Goal: Information Seeking & Learning: Learn about a topic

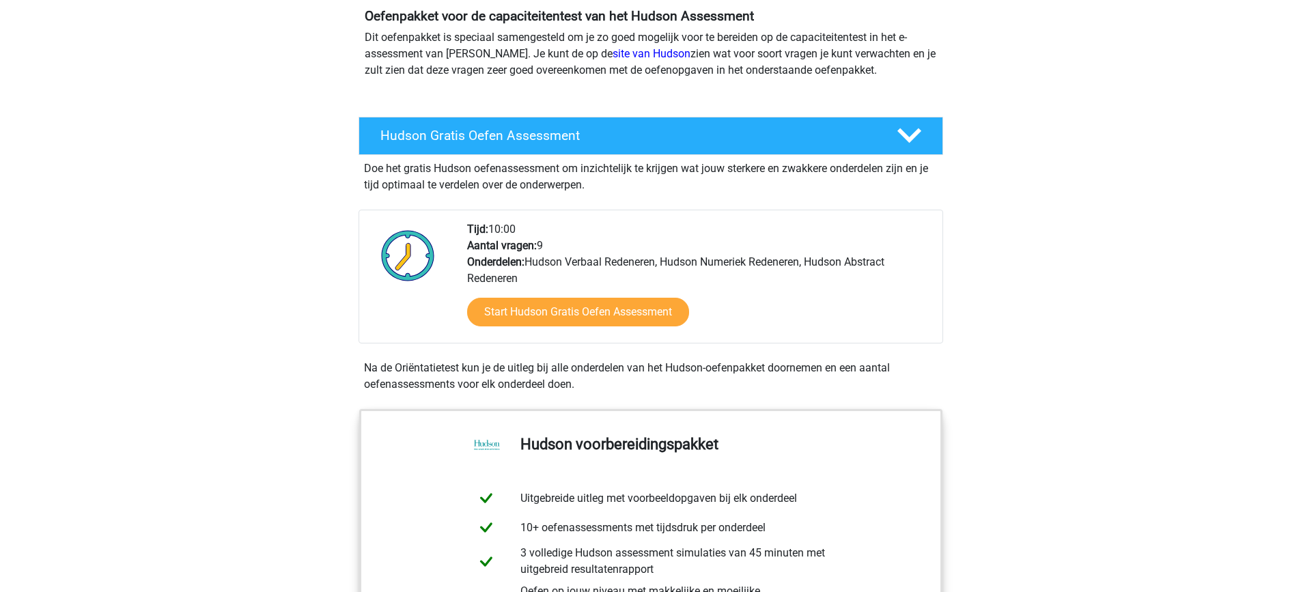
scroll to position [137, 0]
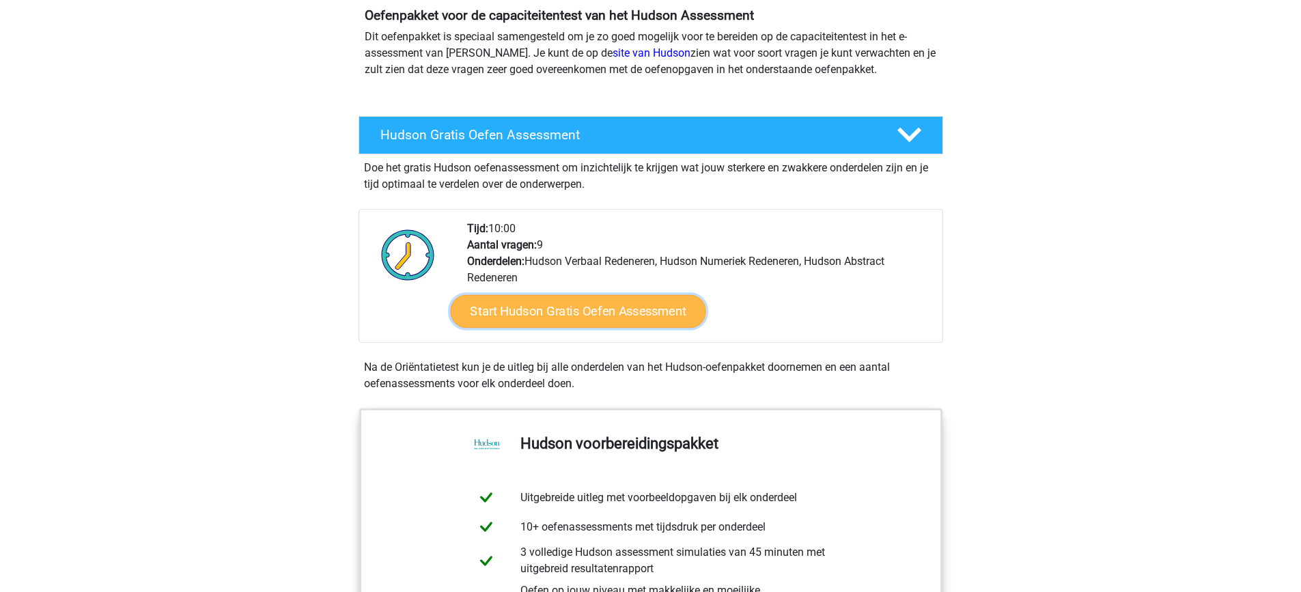
click at [527, 309] on link "Start Hudson Gratis Oefen Assessment" at bounding box center [578, 311] width 256 height 33
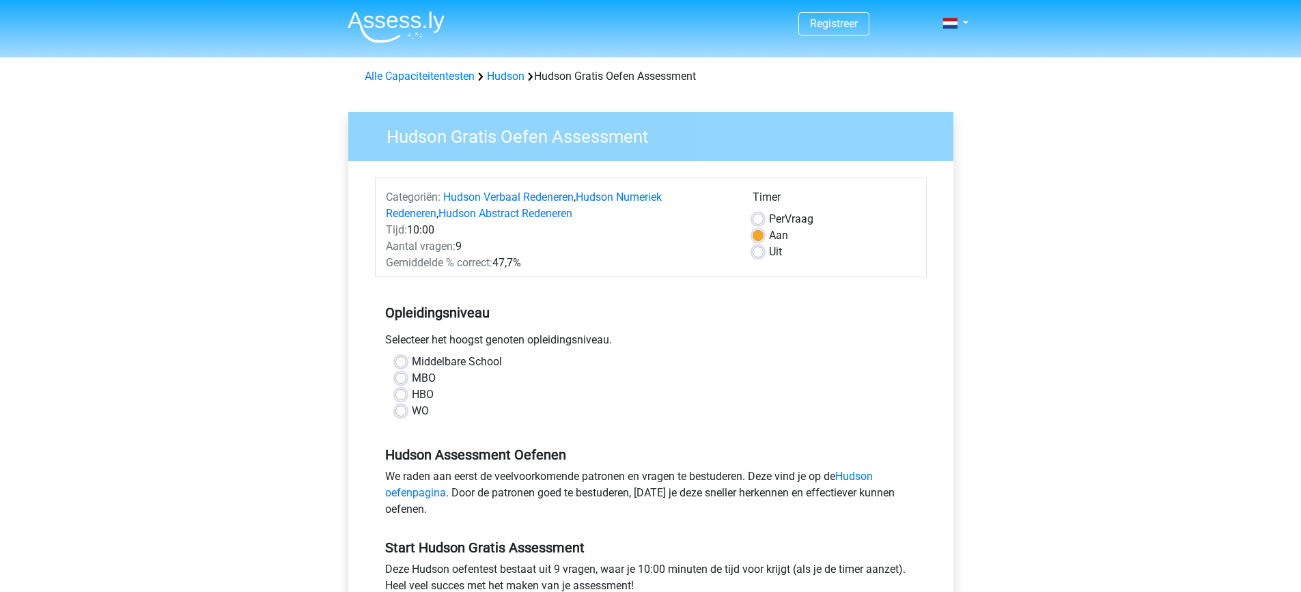
click at [412, 373] on label "MBO" at bounding box center [424, 378] width 24 height 16
click at [404, 373] on input "MBO" at bounding box center [401, 377] width 11 height 14
radio input "true"
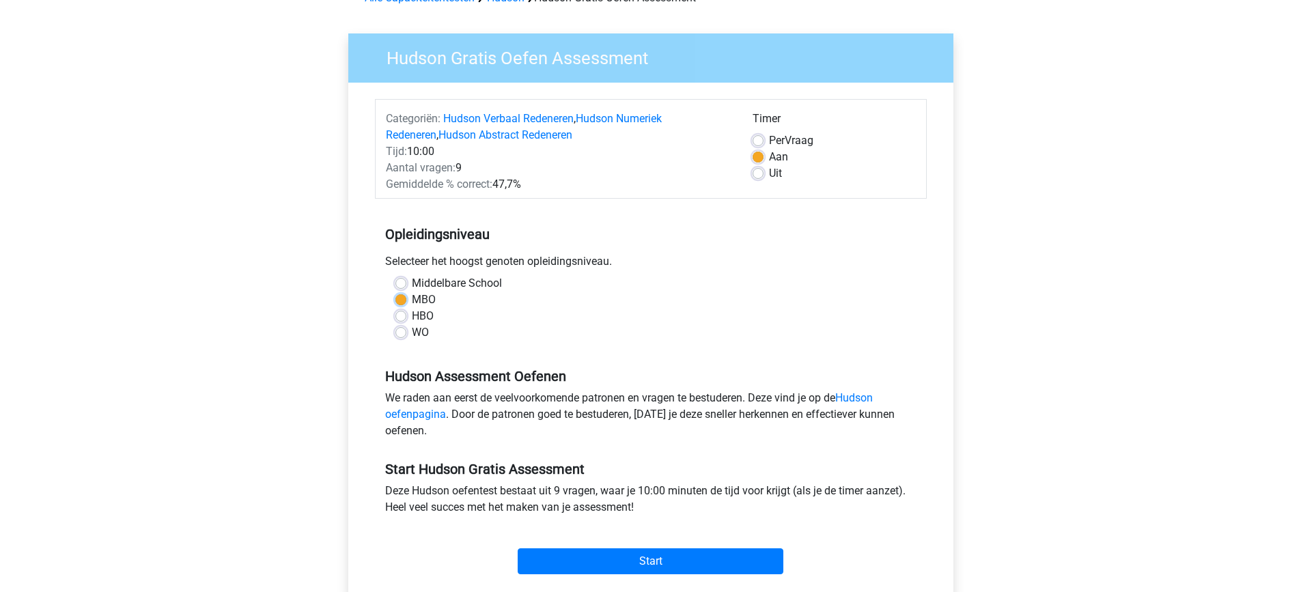
scroll to position [273, 0]
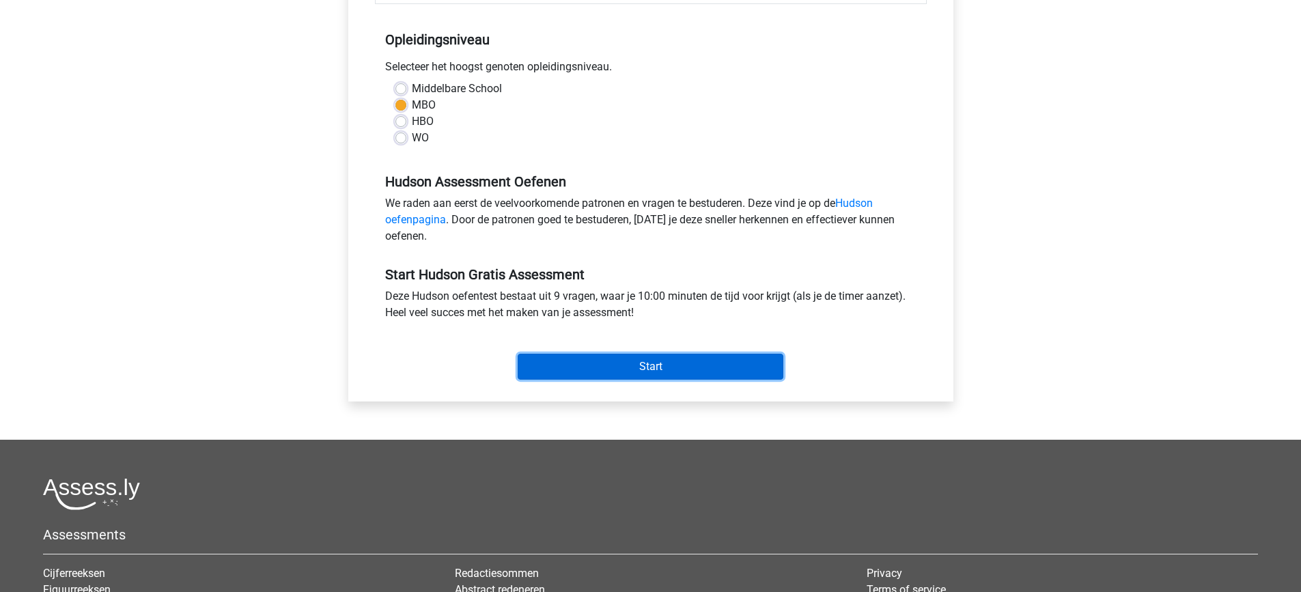
click at [577, 366] on input "Start" at bounding box center [651, 367] width 266 height 26
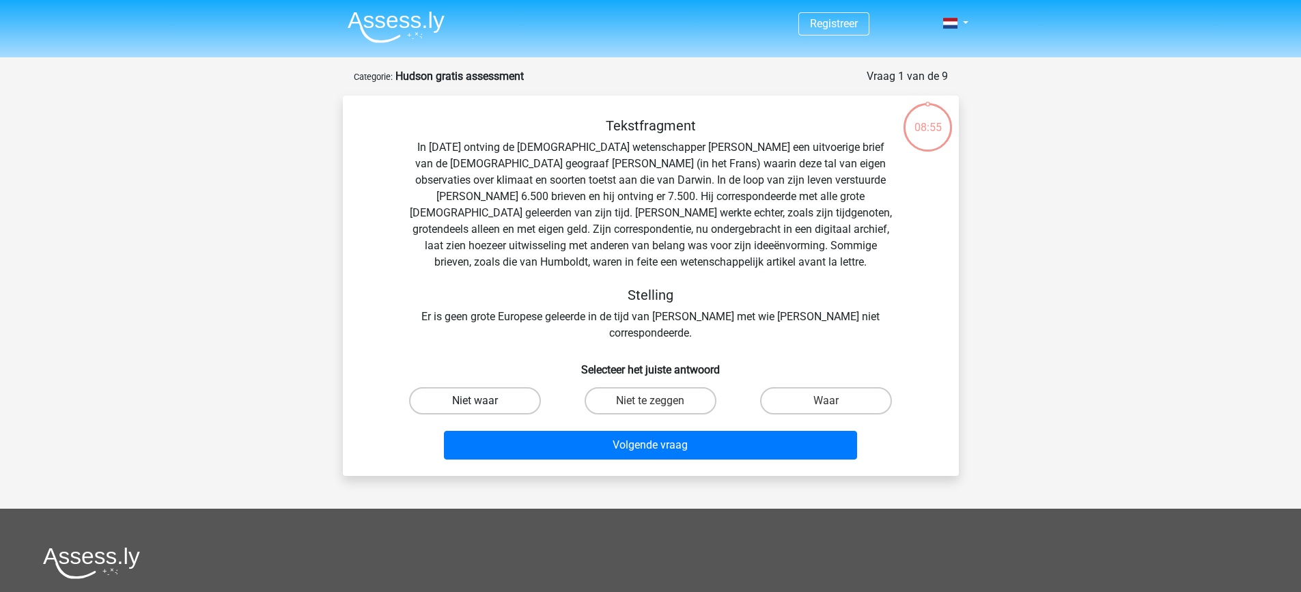
click at [495, 387] on label "Niet waar" at bounding box center [475, 400] width 132 height 27
click at [484, 401] on input "Niet waar" at bounding box center [479, 405] width 9 height 9
radio input "true"
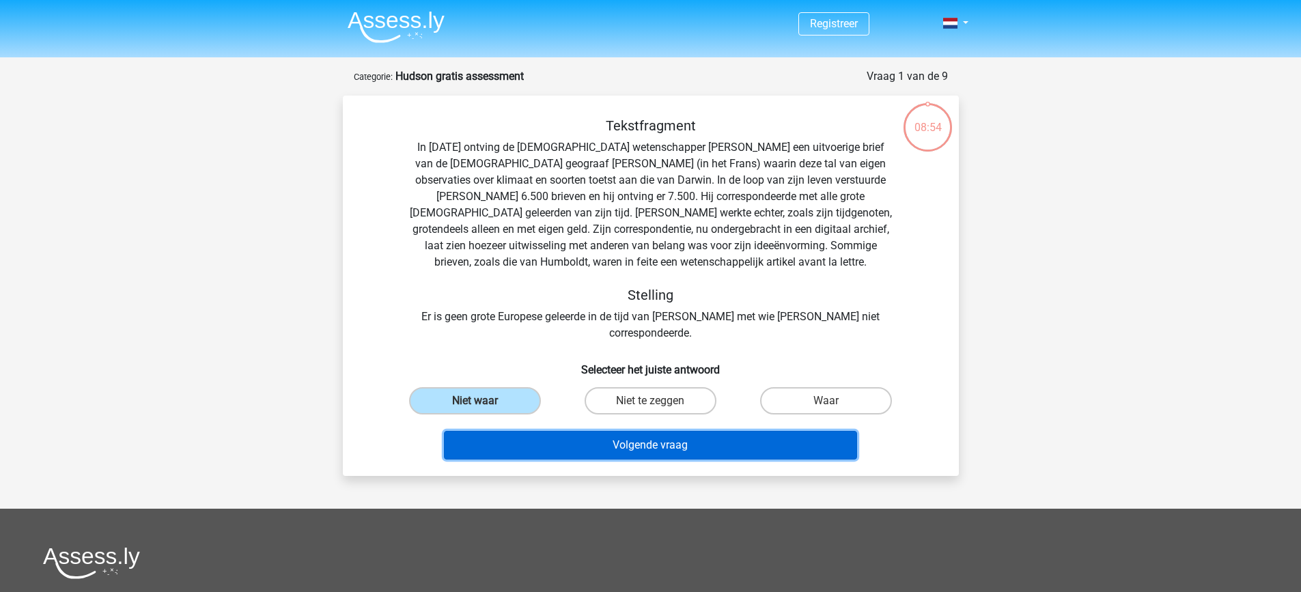
click at [620, 431] on button "Volgende vraag" at bounding box center [650, 445] width 413 height 29
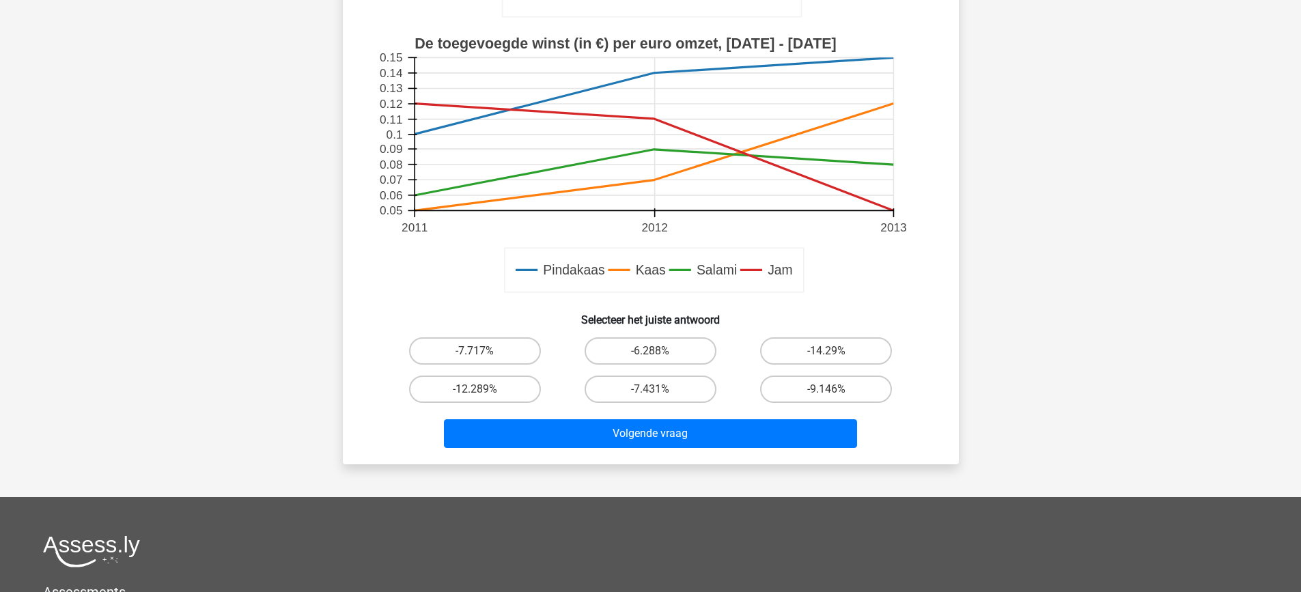
scroll to position [410, 0]
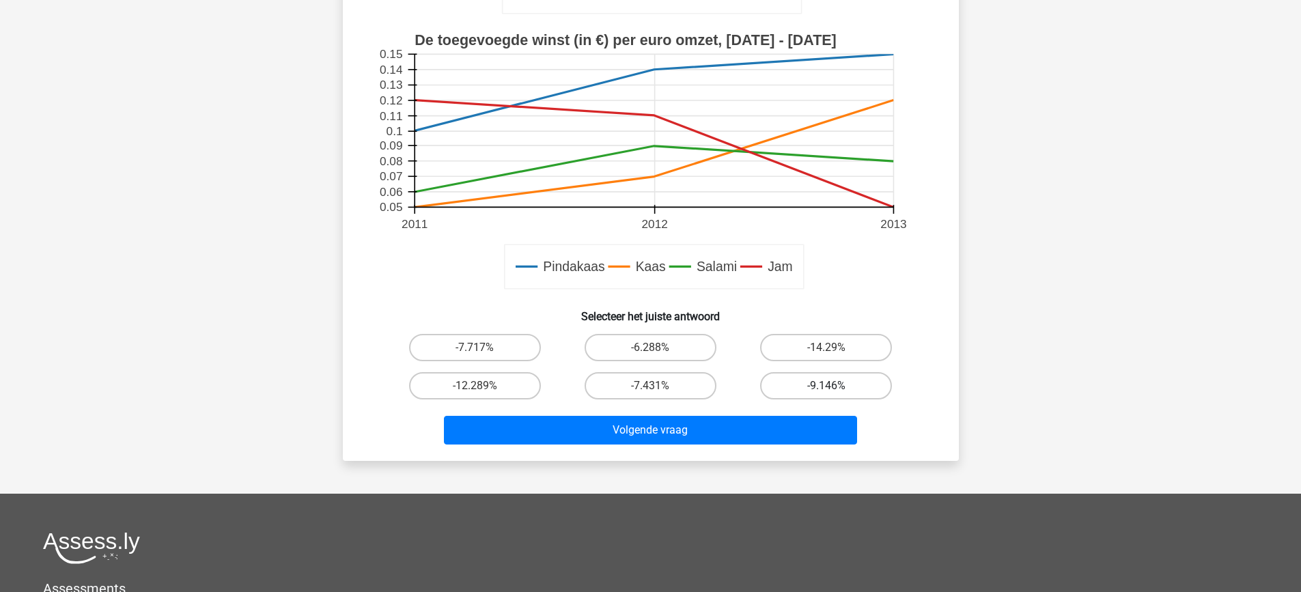
click at [805, 384] on label "-9.146%" at bounding box center [826, 385] width 132 height 27
click at [827, 386] on input "-9.146%" at bounding box center [831, 390] width 9 height 9
radio input "true"
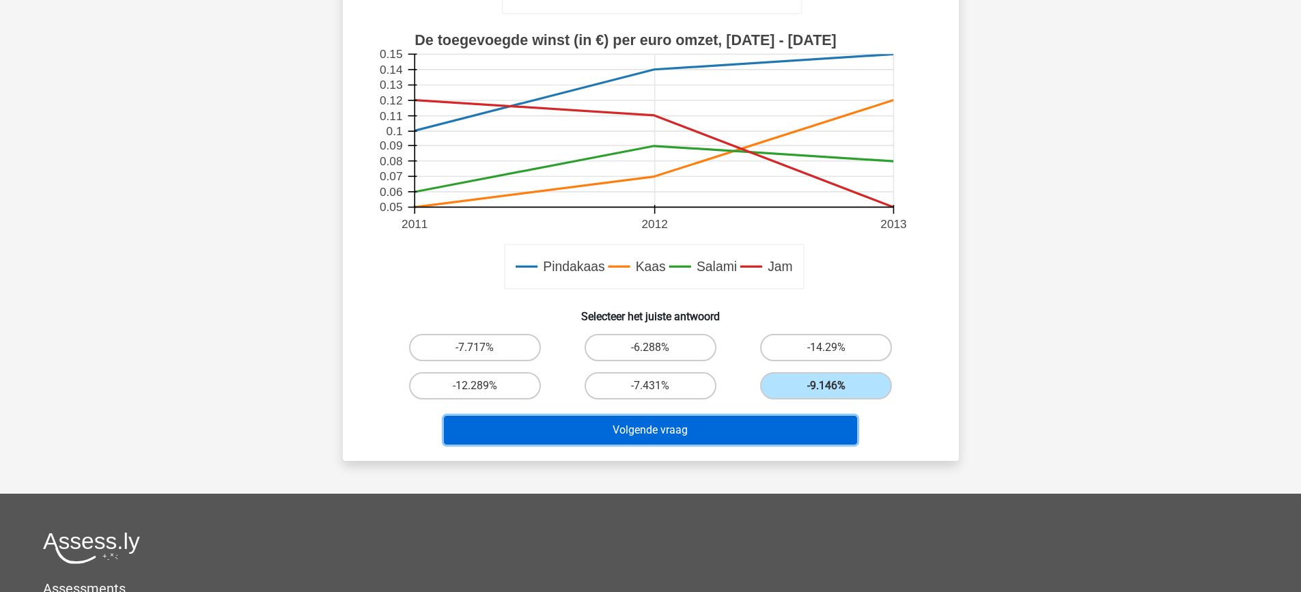
click at [680, 428] on button "Volgende vraag" at bounding box center [650, 430] width 413 height 29
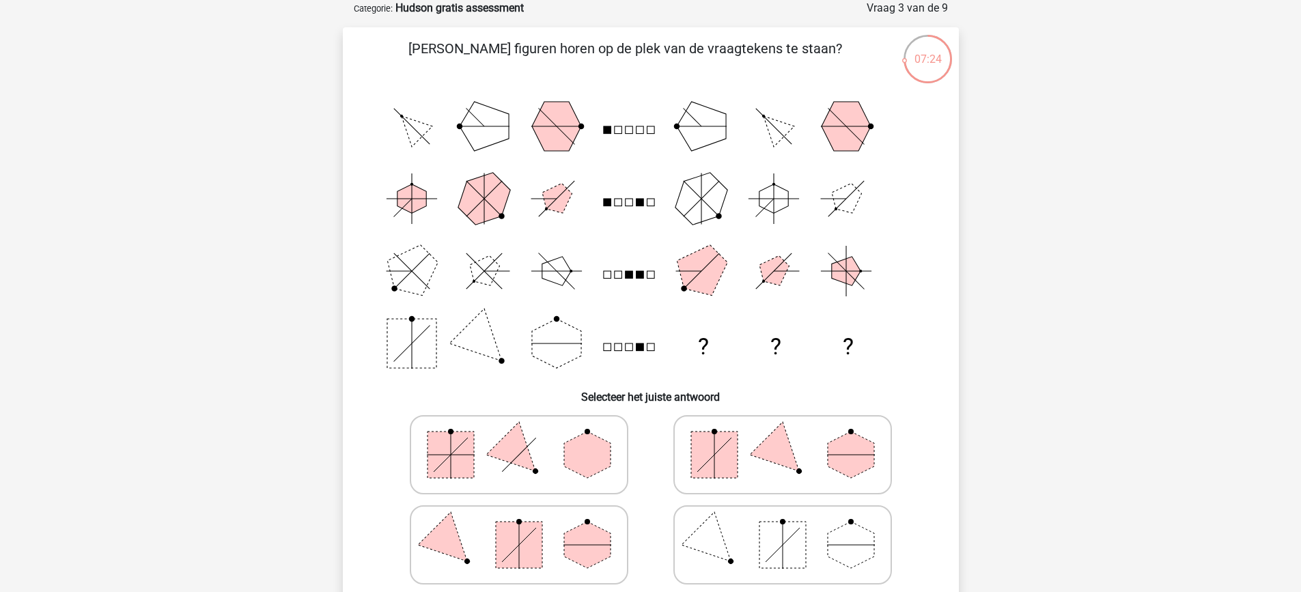
scroll to position [137, 0]
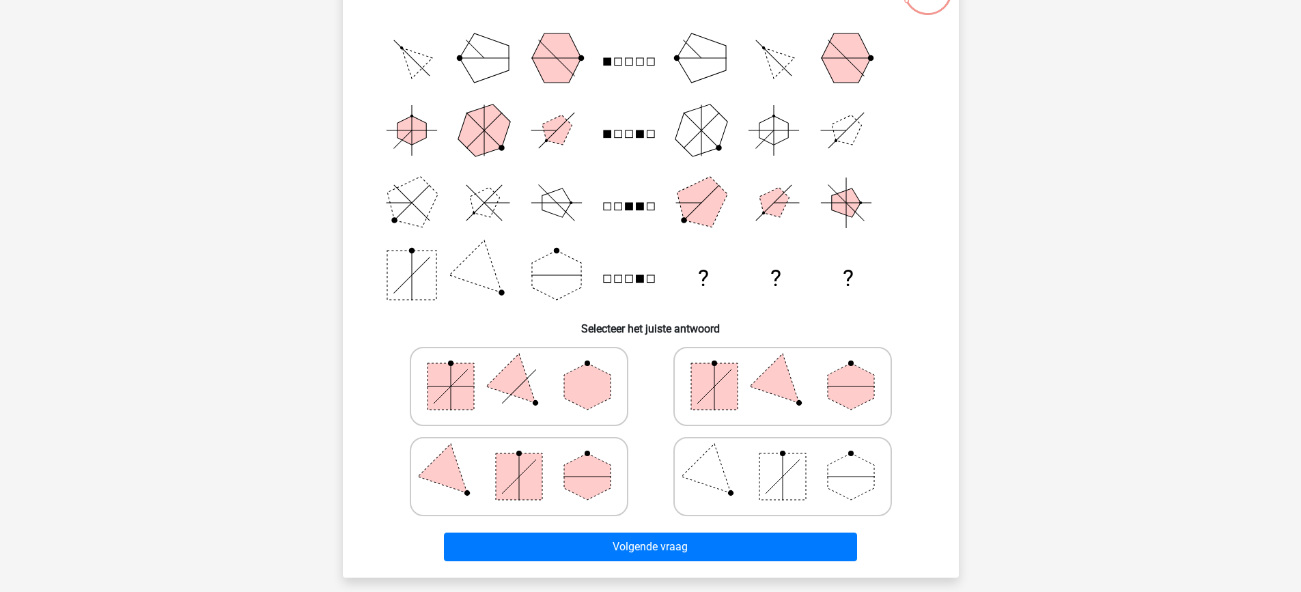
click at [764, 473] on rect at bounding box center [783, 477] width 46 height 46
click at [783, 460] on input "radio" at bounding box center [787, 455] width 9 height 9
radio input "true"
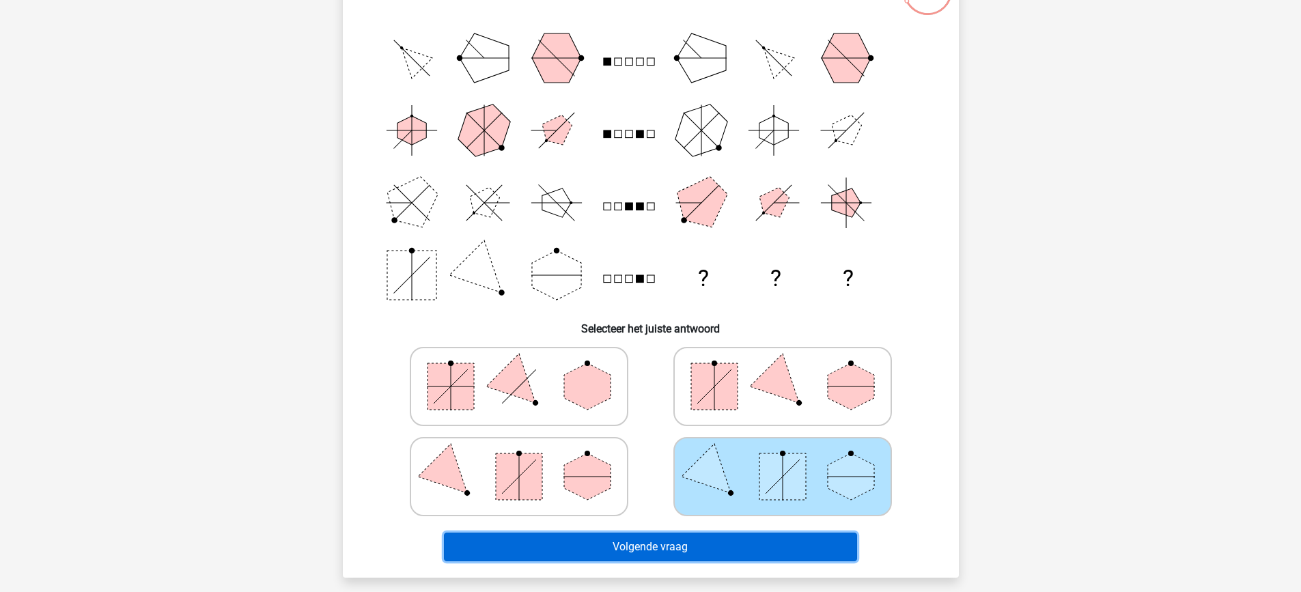
click at [677, 542] on button "Volgende vraag" at bounding box center [650, 547] width 413 height 29
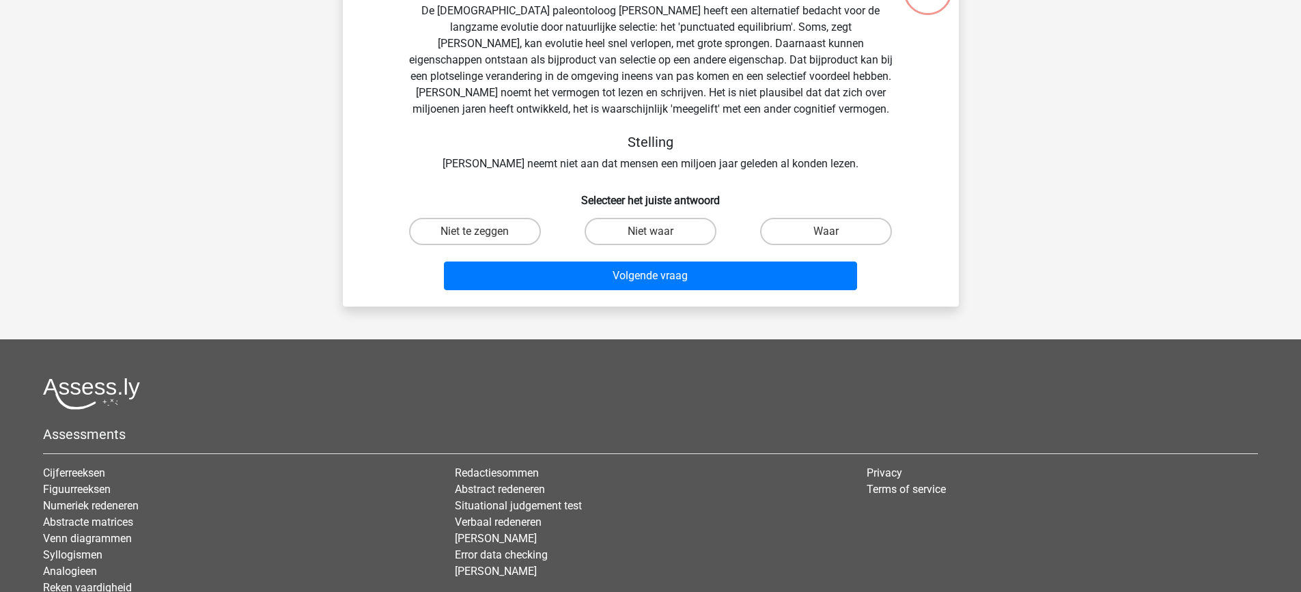
scroll to position [68, 0]
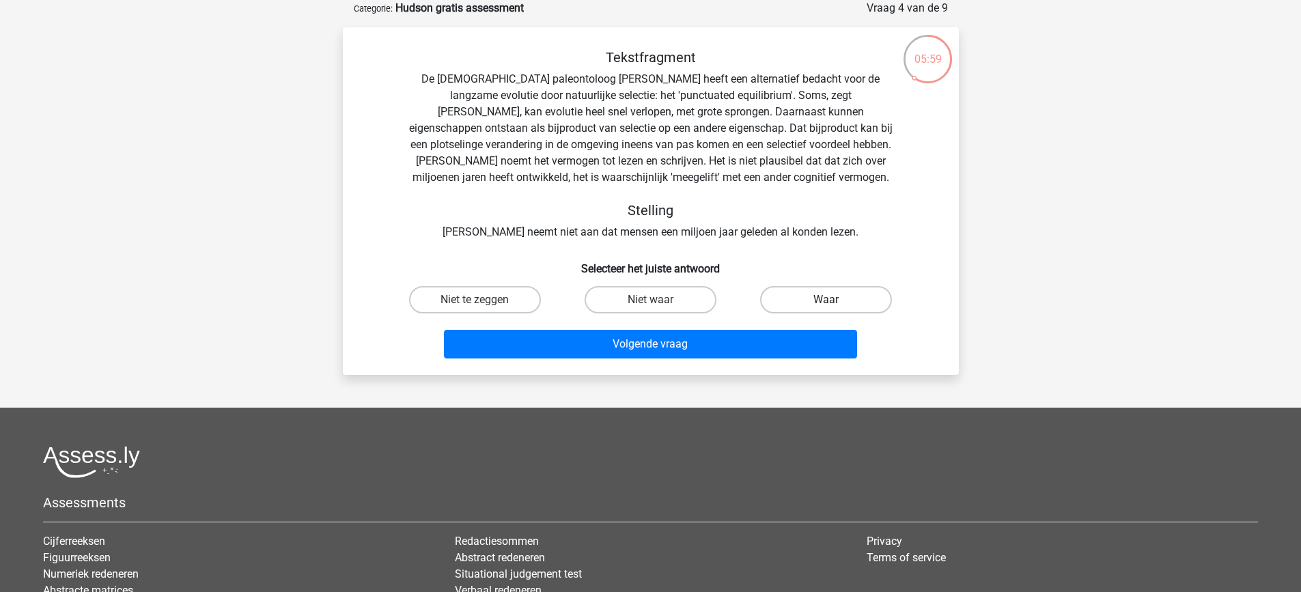
click at [792, 299] on label "Waar" at bounding box center [826, 299] width 132 height 27
click at [827, 300] on input "Waar" at bounding box center [831, 304] width 9 height 9
radio input "true"
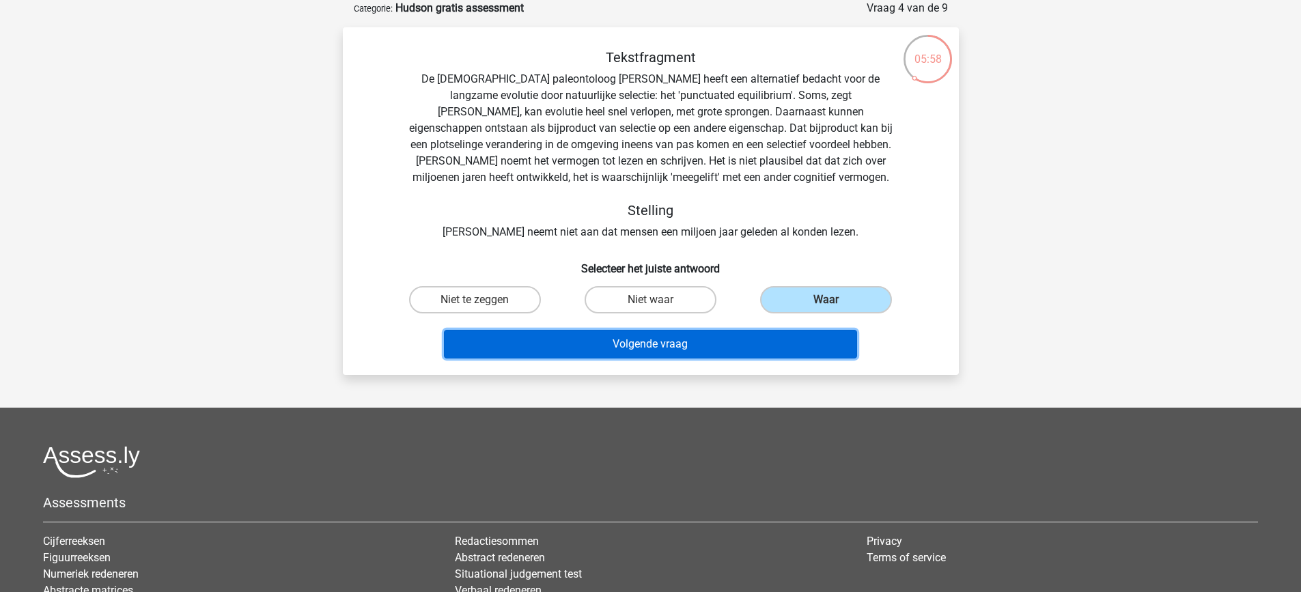
click at [642, 336] on button "Volgende vraag" at bounding box center [650, 344] width 413 height 29
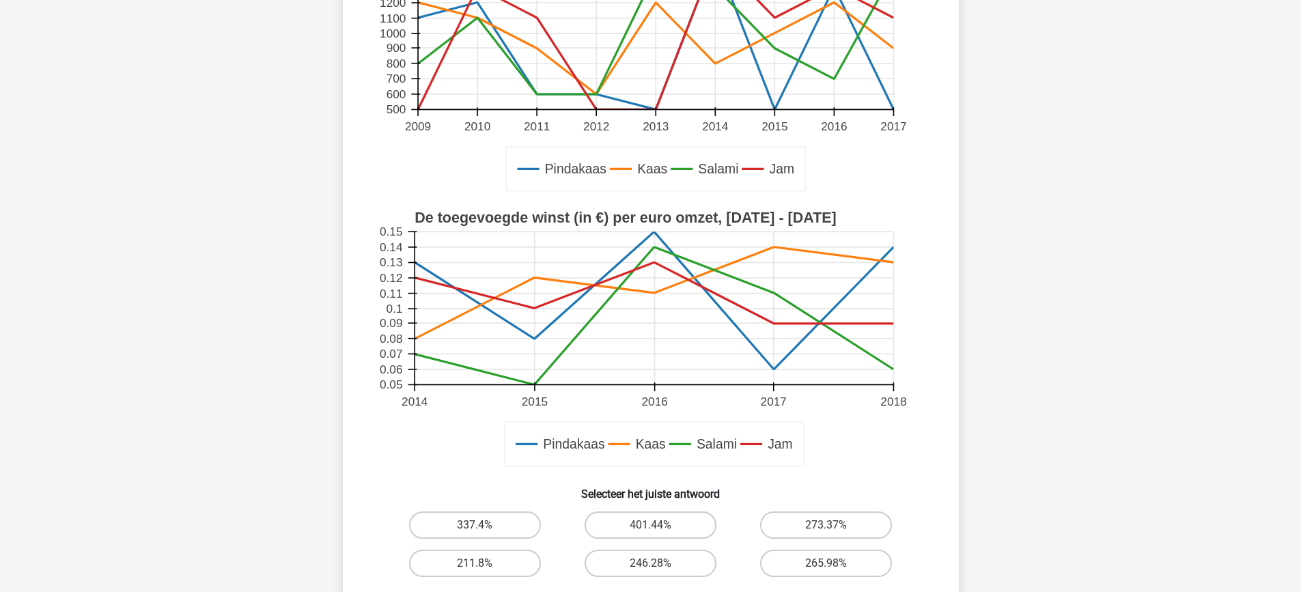
scroll to position [342, 0]
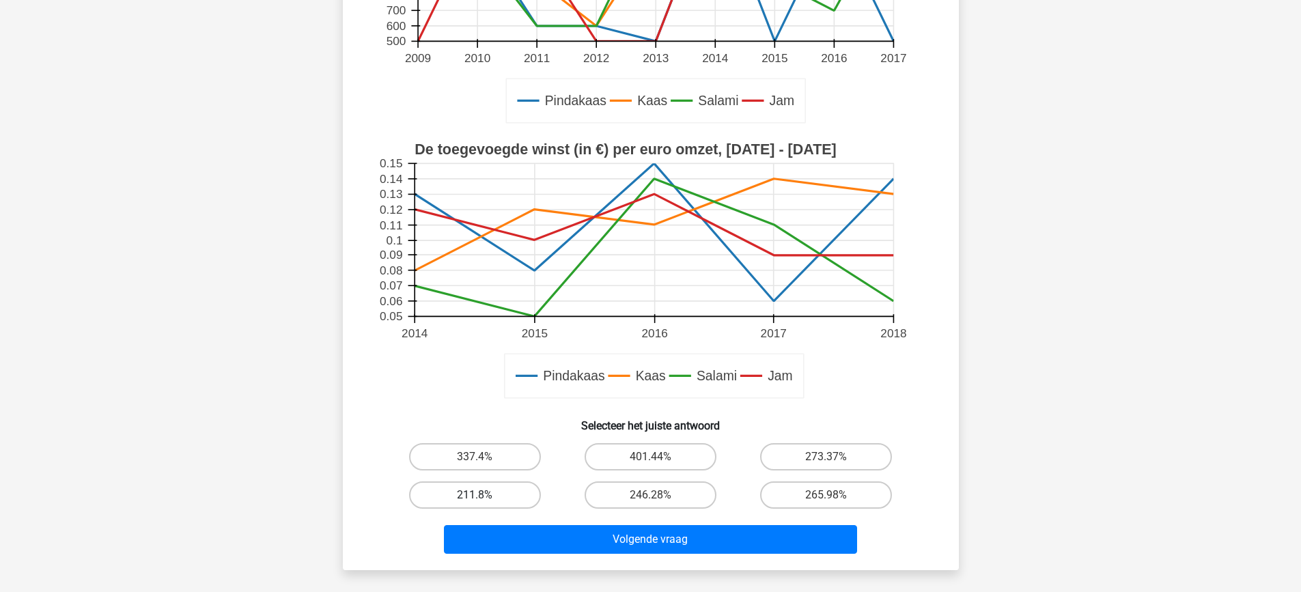
click at [475, 494] on label "211.8%" at bounding box center [475, 495] width 132 height 27
click at [475, 495] on input "211.8%" at bounding box center [479, 499] width 9 height 9
radio input "true"
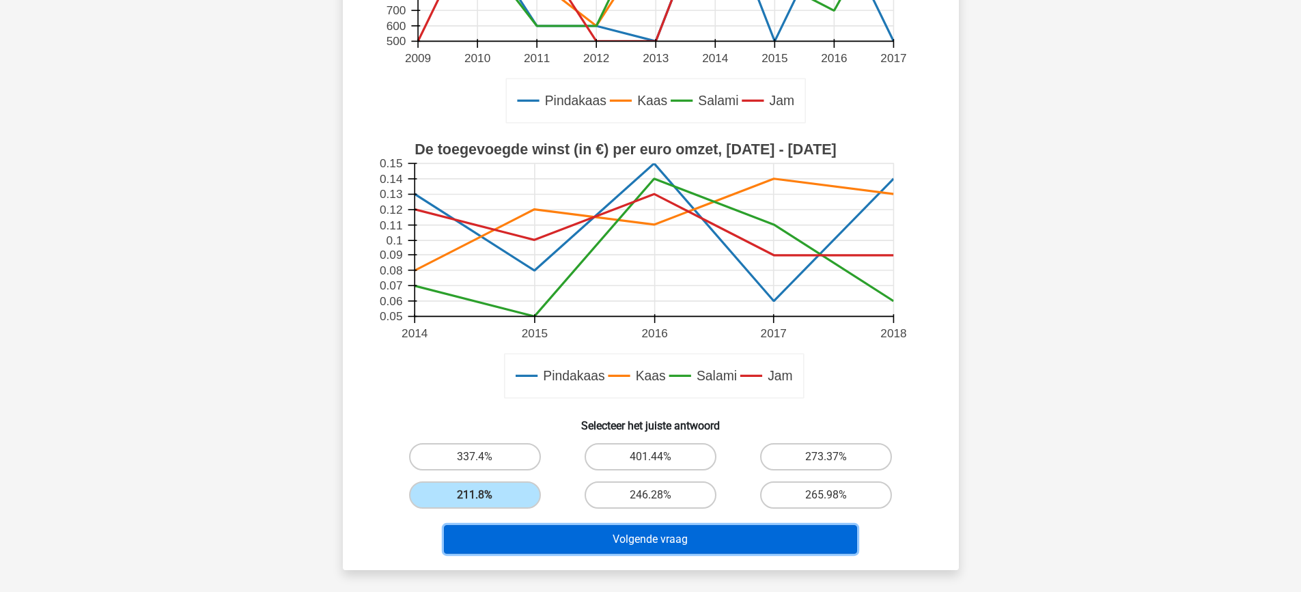
click at [625, 539] on button "Volgende vraag" at bounding box center [650, 539] width 413 height 29
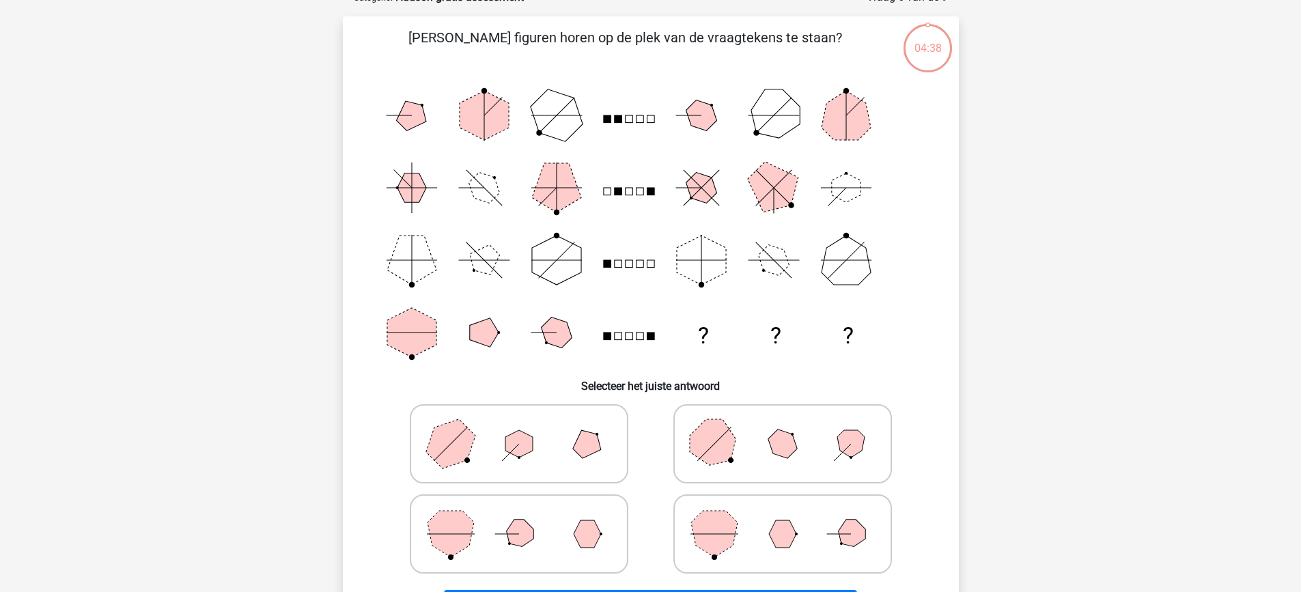
scroll to position [68, 0]
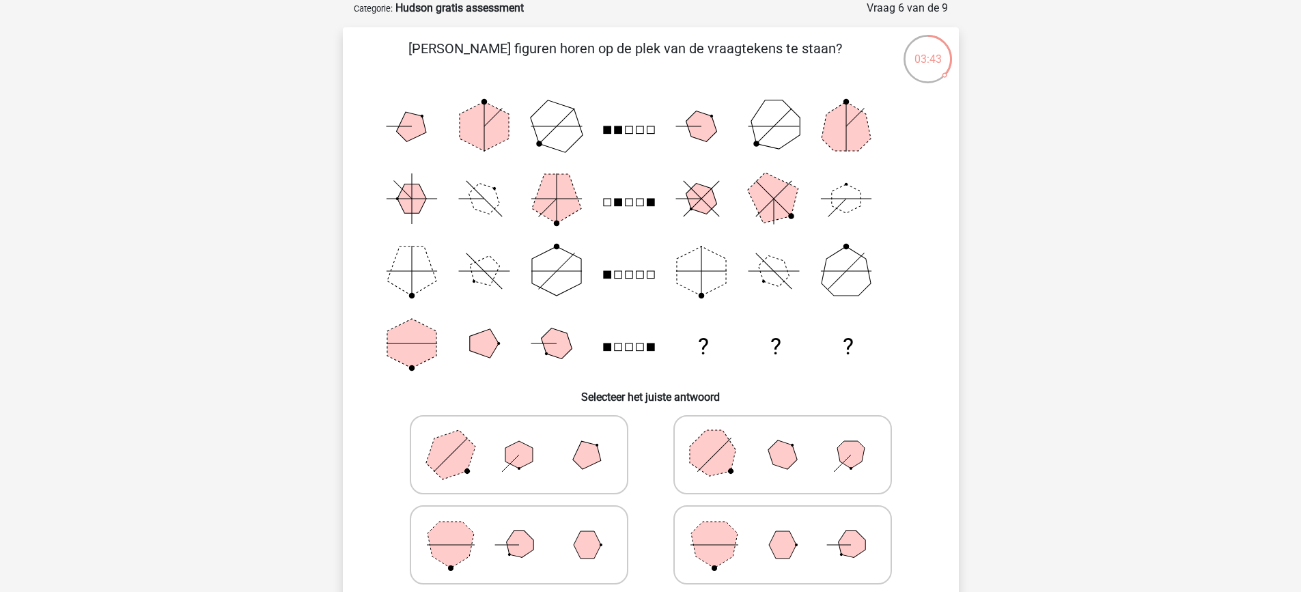
click at [510, 545] on line at bounding box center [507, 545] width 24 height 24
click at [519, 528] on input "radio" at bounding box center [523, 523] width 9 height 9
radio input "true"
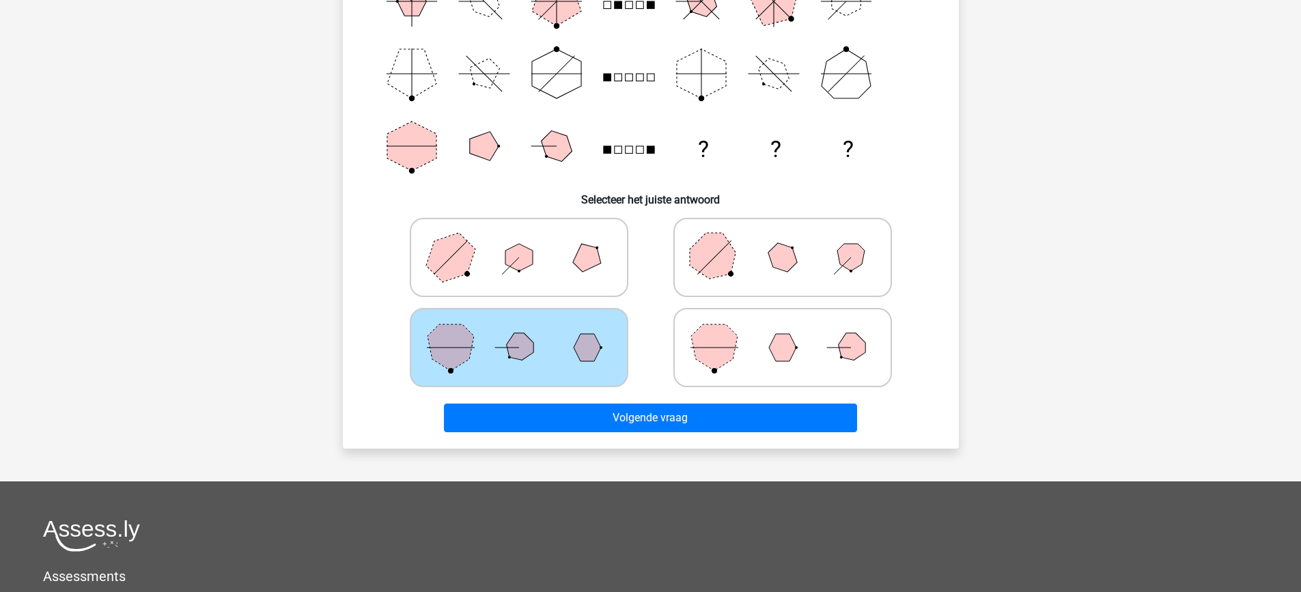
scroll to position [273, 0]
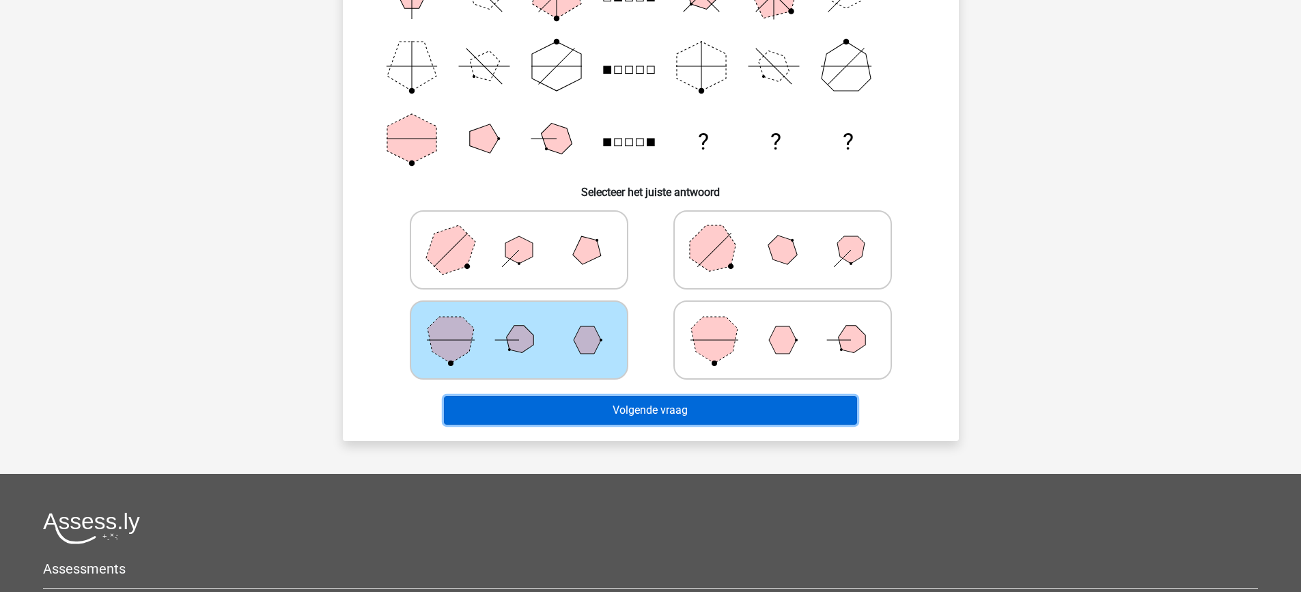
click at [640, 411] on button "Volgende vraag" at bounding box center [650, 410] width 413 height 29
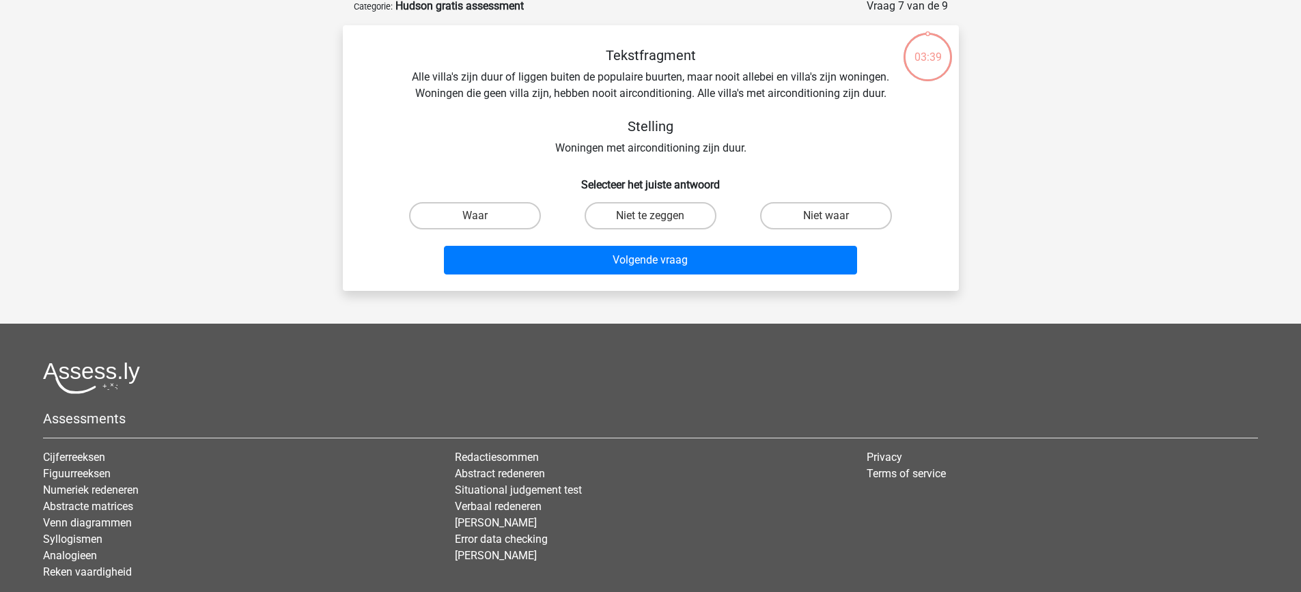
scroll to position [68, 0]
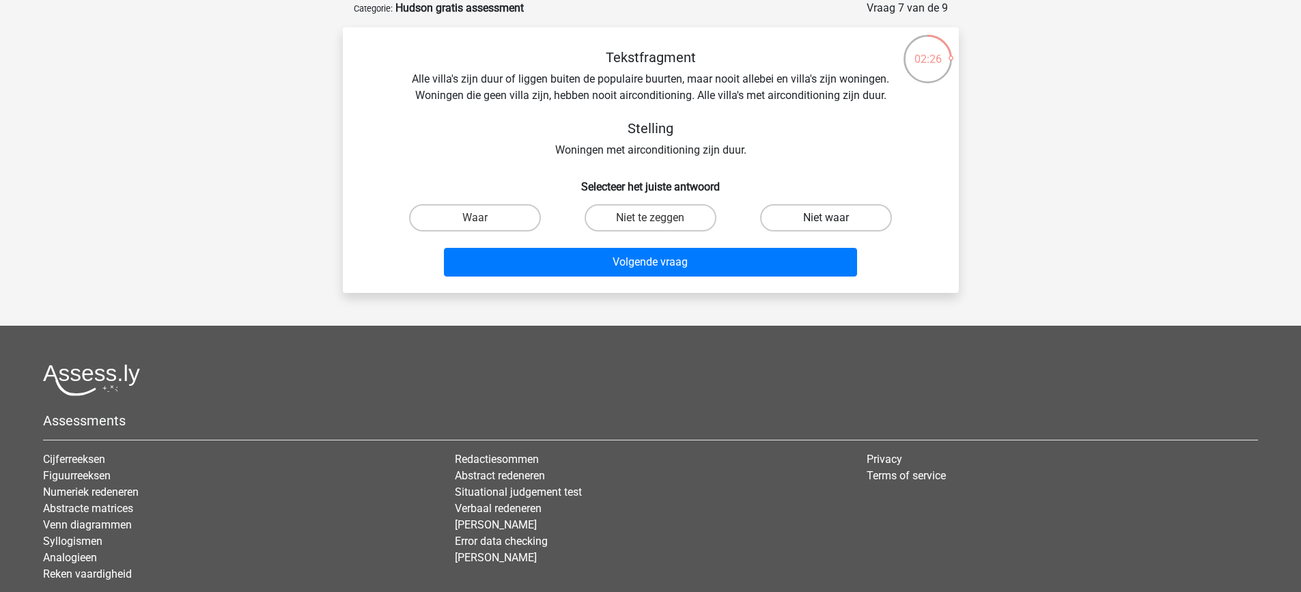
click at [818, 212] on label "Niet waar" at bounding box center [826, 217] width 132 height 27
click at [827, 218] on input "Niet waar" at bounding box center [831, 222] width 9 height 9
radio input "true"
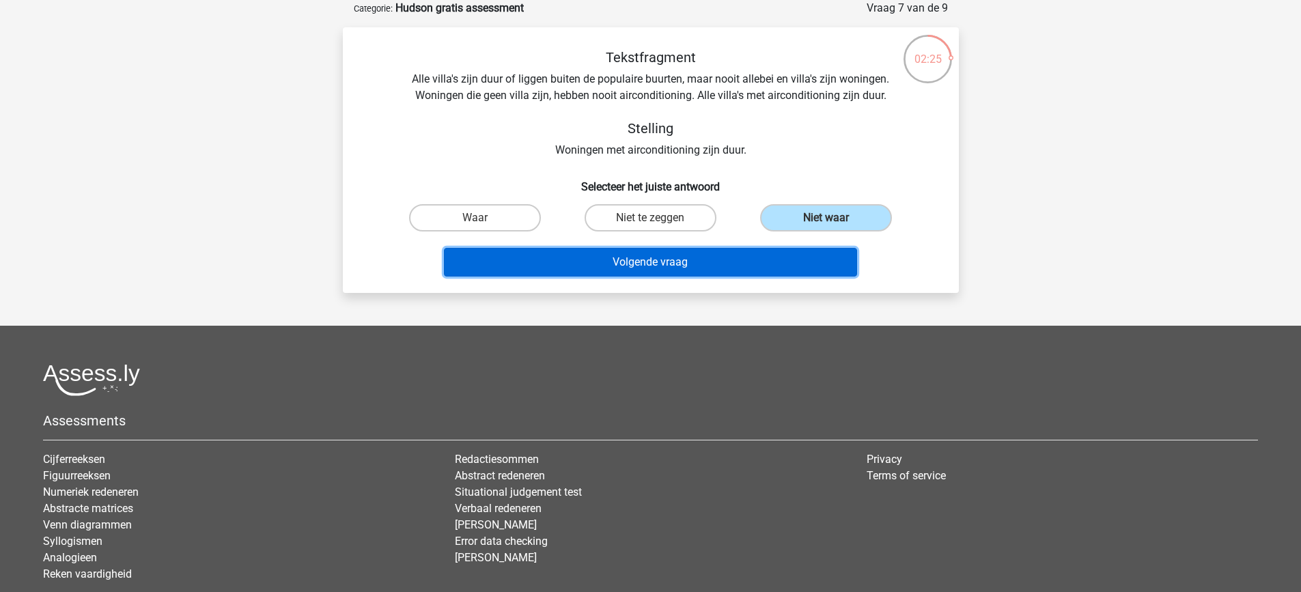
click at [642, 264] on button "Volgende vraag" at bounding box center [650, 262] width 413 height 29
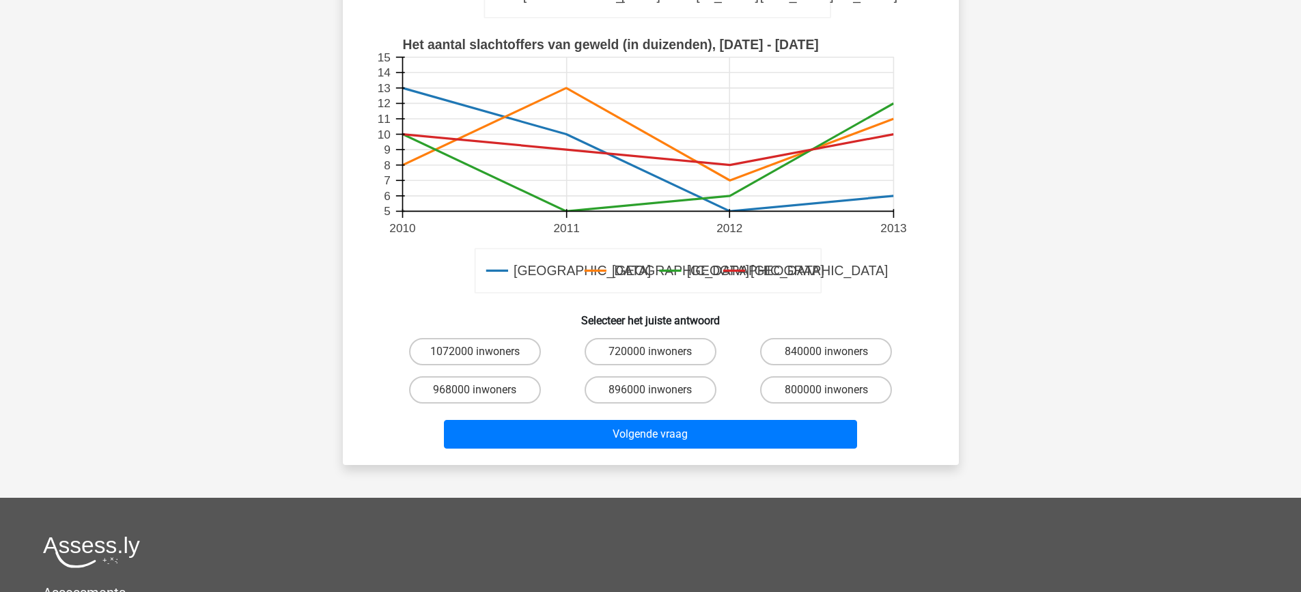
scroll to position [410, 0]
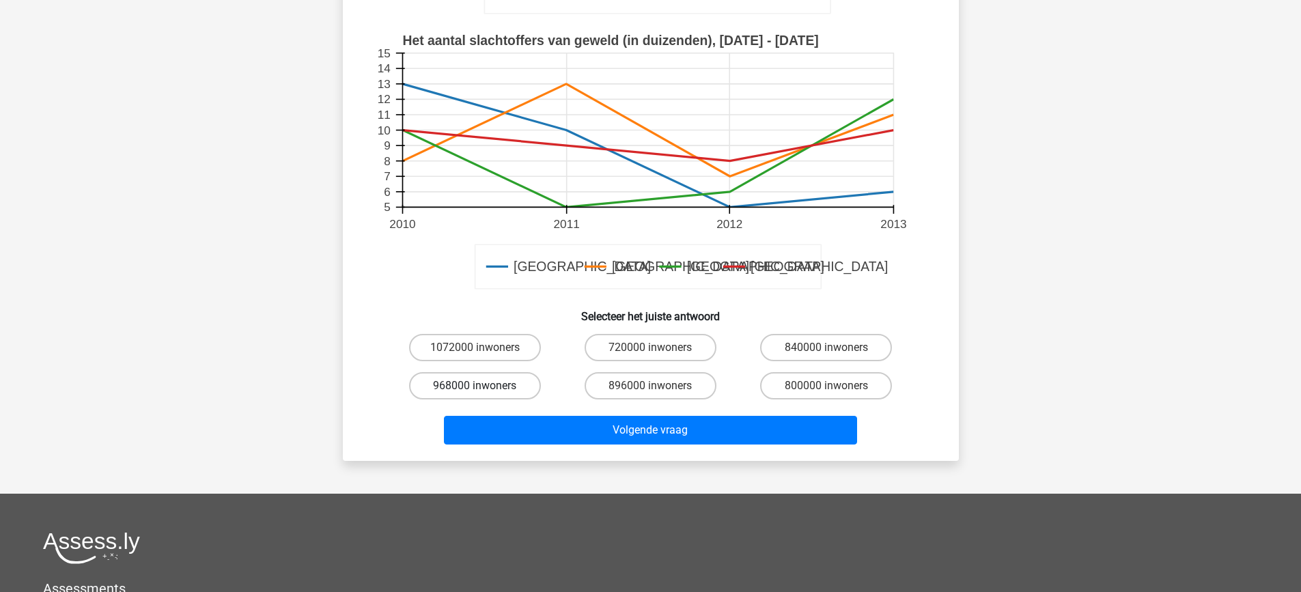
click at [462, 382] on label "968000 inwoners" at bounding box center [475, 385] width 132 height 27
click at [475, 386] on input "968000 inwoners" at bounding box center [479, 390] width 9 height 9
radio input "true"
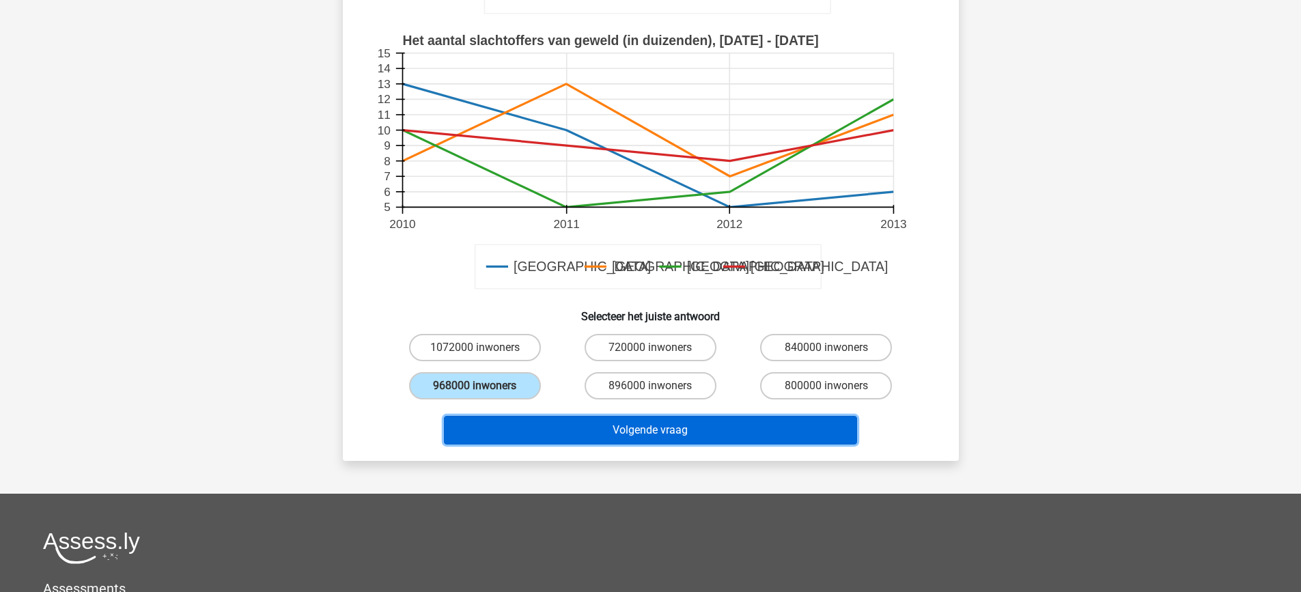
click at [595, 420] on button "Volgende vraag" at bounding box center [650, 430] width 413 height 29
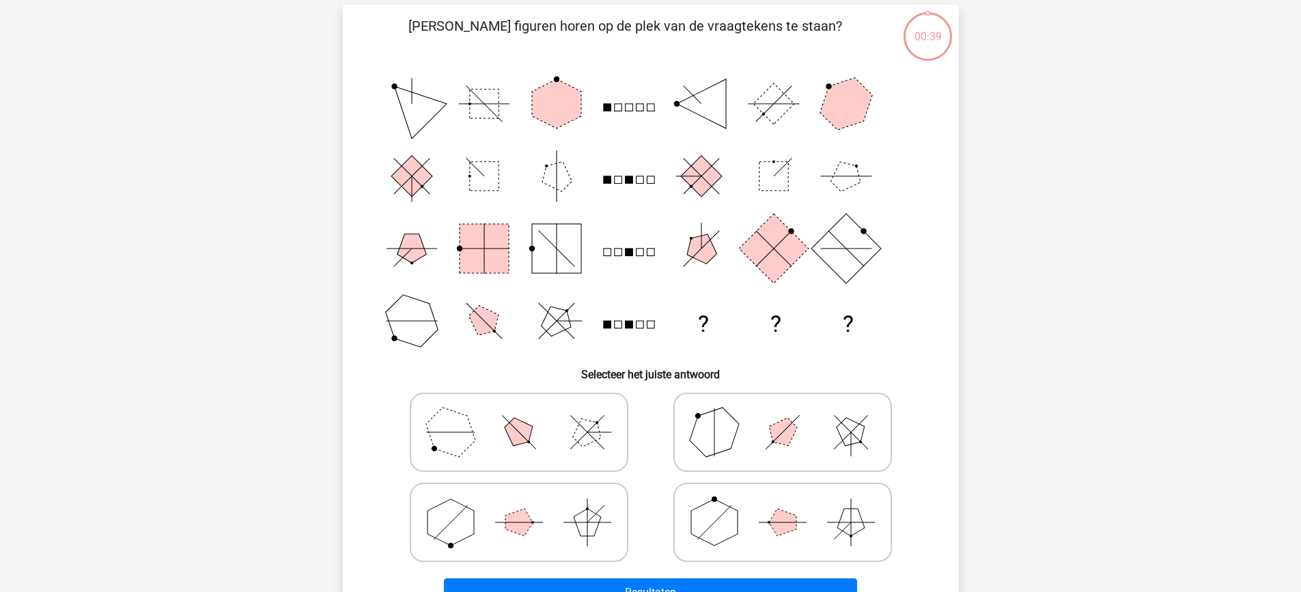
scroll to position [68, 0]
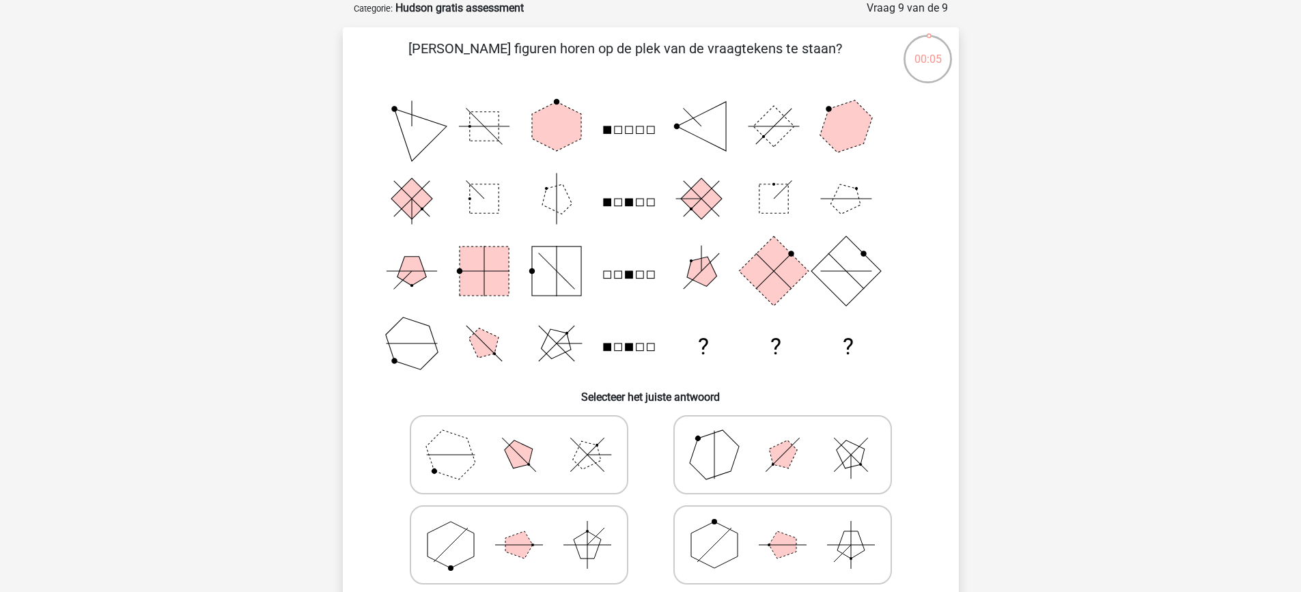
click at [547, 540] on icon at bounding box center [519, 545] width 205 height 68
click at [528, 528] on input "radio" at bounding box center [523, 523] width 9 height 9
radio input "true"
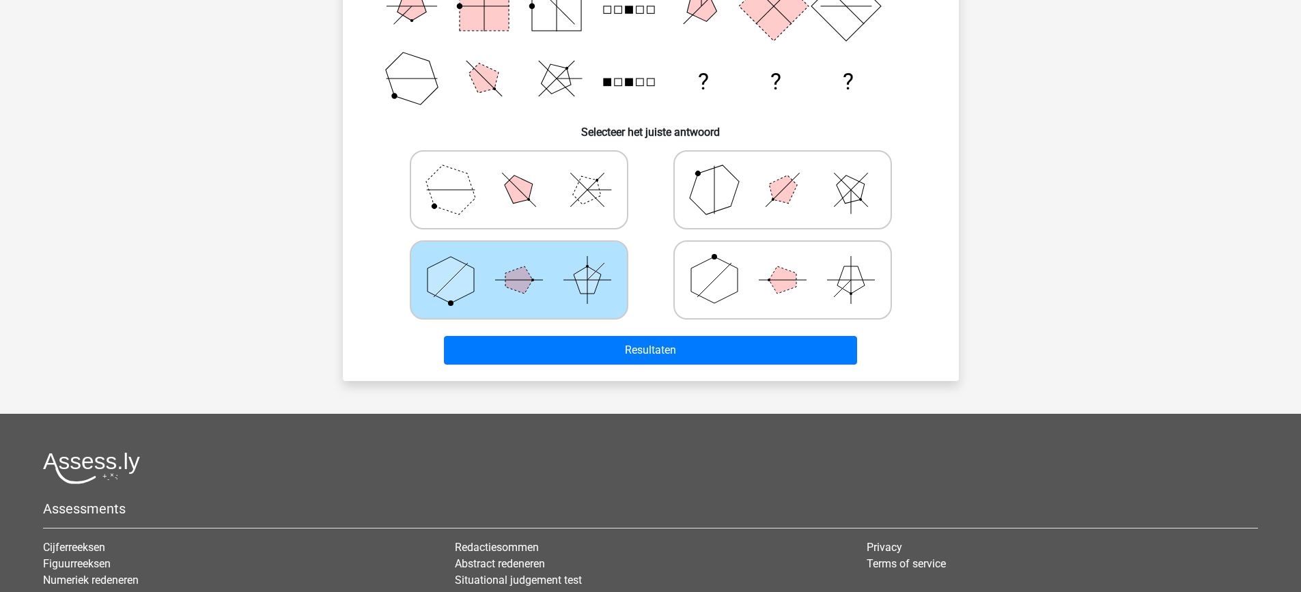
scroll to position [342, 0]
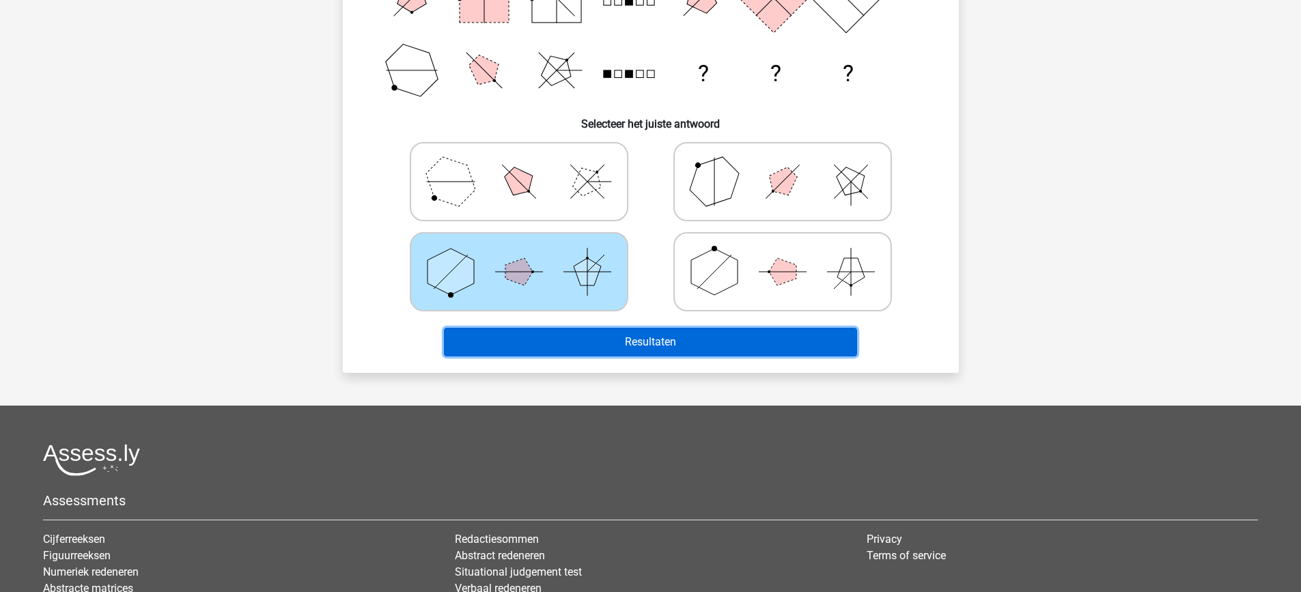
click at [682, 334] on button "Resultaten" at bounding box center [650, 342] width 413 height 29
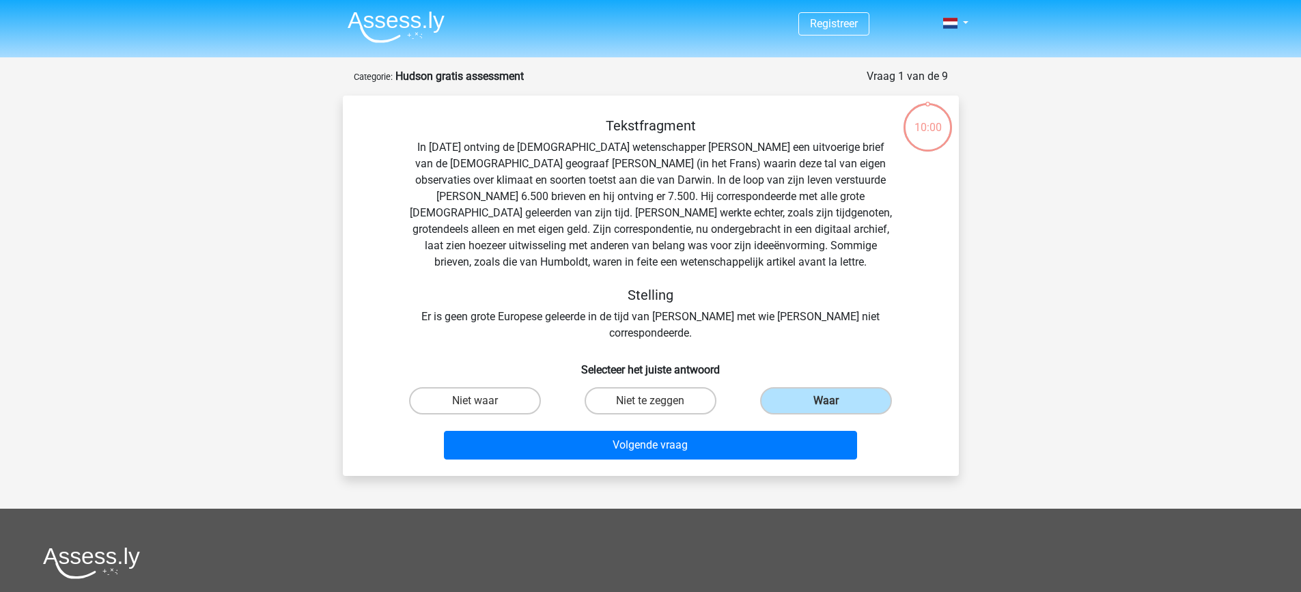
scroll to position [261, 0]
